Goal: Information Seeking & Learning: Learn about a topic

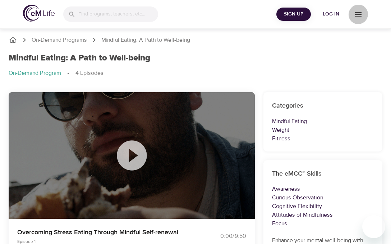
click at [357, 16] on icon "menu" at bounding box center [358, 14] width 6 height 4
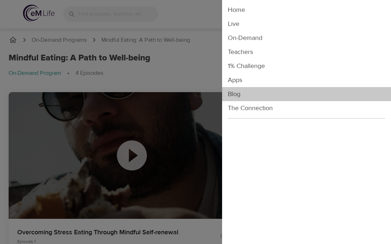
click at [238, 94] on li "Blog" at bounding box center [306, 94] width 169 height 14
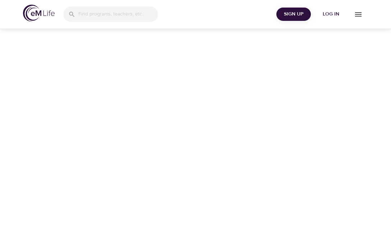
click at [357, 14] on icon "menu" at bounding box center [358, 14] width 9 height 9
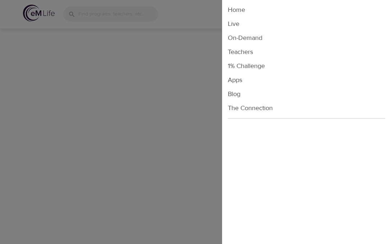
click at [240, 26] on li "Live" at bounding box center [306, 24] width 169 height 14
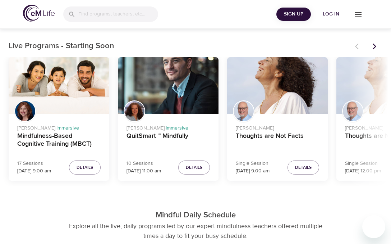
scroll to position [211, 0]
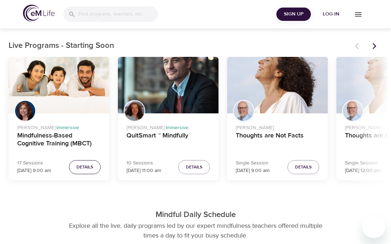
click at [87, 169] on span "Details" at bounding box center [85, 167] width 17 height 8
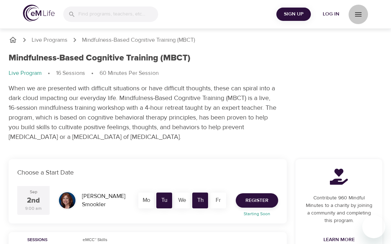
click at [359, 13] on icon "menu" at bounding box center [358, 14] width 9 height 9
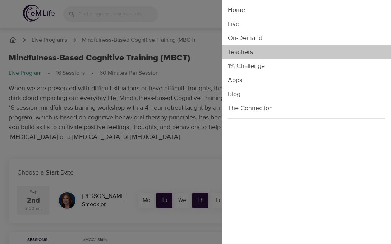
click at [243, 49] on li "Teachers" at bounding box center [306, 52] width 169 height 14
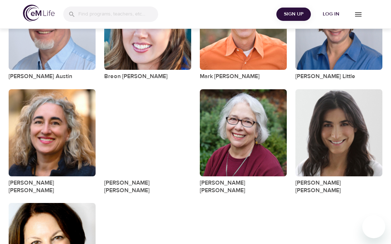
scroll to position [139, 0]
